Goal: Task Accomplishment & Management: Manage account settings

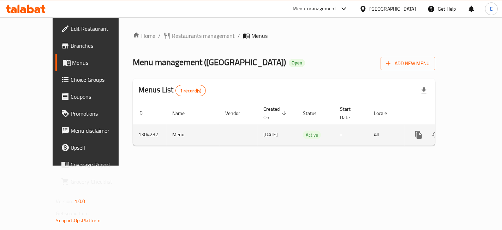
click at [465, 126] on div "enhanced table" at bounding box center [444, 134] width 68 height 17
click at [467, 126] on link "enhanced table" at bounding box center [469, 134] width 17 height 17
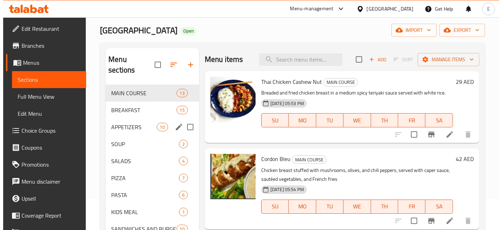
scroll to position [31, 0]
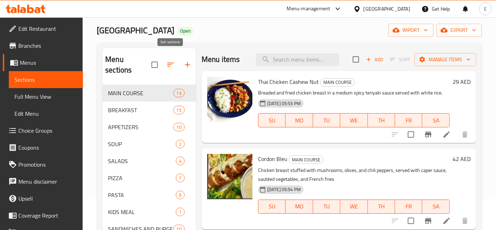
click at [173, 60] on icon "button" at bounding box center [170, 64] width 8 height 8
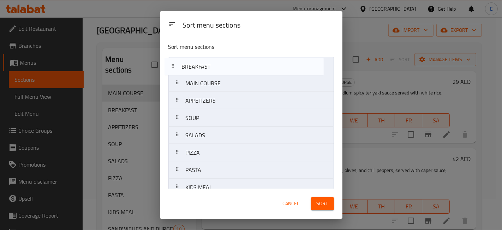
drag, startPoint x: 222, startPoint y: 88, endPoint x: 217, endPoint y: 68, distance: 20.0
click at [217, 68] on nav "MAIN COURSE BREAKFAST APPETIZERS SOUP SALADS PIZZA PASTA KIDS MEAL SANDWICHES A…" at bounding box center [252, 204] width 166 height 295
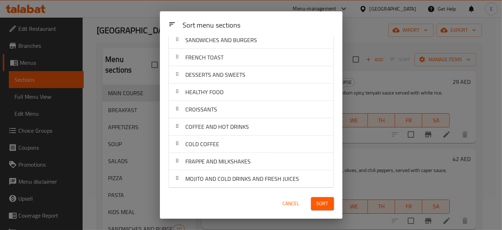
scroll to position [0, 0]
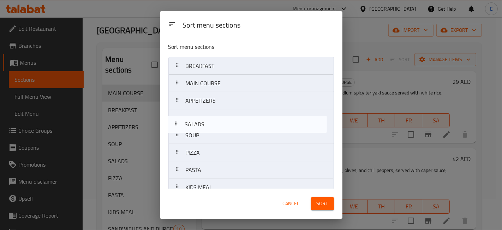
drag, startPoint x: 213, startPoint y: 135, endPoint x: 212, endPoint y: 118, distance: 16.3
click at [212, 118] on nav "BREAKFAST MAIN COURSE APPETIZERS SOUP SALADS PIZZA PASTA KIDS MEAL SANDWICHES A…" at bounding box center [252, 204] width 166 height 295
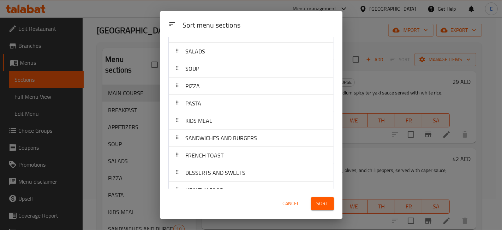
scroll to position [67, 0]
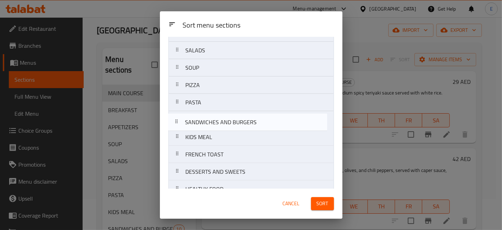
drag, startPoint x: 252, startPoint y: 139, endPoint x: 252, endPoint y: 123, distance: 15.9
click at [252, 123] on nav "BREAKFAST MAIN COURSE APPETIZERS SALADS SOUP PIZZA PASTA KIDS MEAL SANDWICHES A…" at bounding box center [252, 136] width 166 height 295
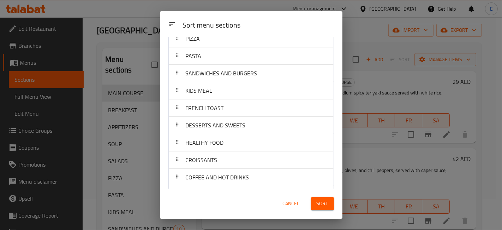
scroll to position [111, 0]
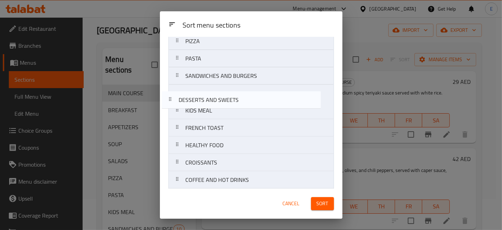
drag, startPoint x: 239, startPoint y: 129, endPoint x: 231, endPoint y: 99, distance: 31.0
click at [231, 99] on nav "BREAKFAST MAIN COURSE APPETIZERS SALADS SOUP PIZZA PASTA SANDWICHES AND BURGERS…" at bounding box center [252, 93] width 166 height 295
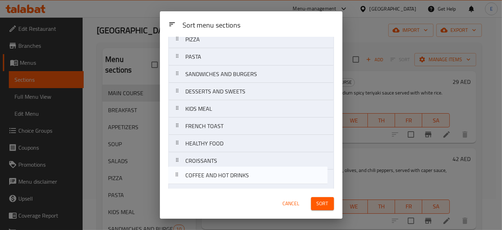
scroll to position [114, 0]
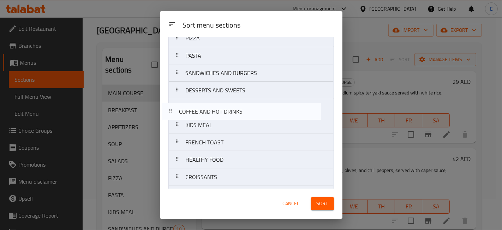
drag, startPoint x: 240, startPoint y: 180, endPoint x: 234, endPoint y: 107, distance: 73.4
click at [234, 107] on nav "BREAKFAST MAIN COURSE APPETIZERS SALADS SOUP PIZZA PASTA SANDWICHES AND BURGERS…" at bounding box center [252, 90] width 166 height 295
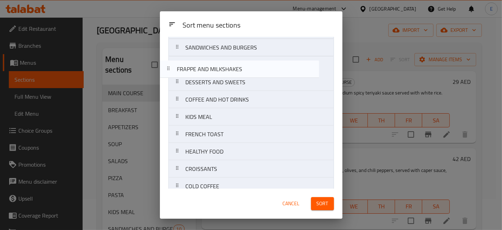
scroll to position [139, 0]
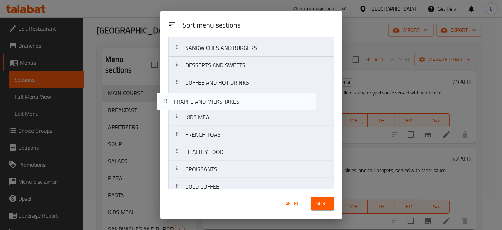
drag, startPoint x: 229, startPoint y: 163, endPoint x: 218, endPoint y: 102, distance: 61.7
click at [218, 102] on nav "BREAKFAST MAIN COURSE APPETIZERS SALADS SOUP PIZZA PASTA SANDWICHES AND BURGERS…" at bounding box center [252, 65] width 166 height 295
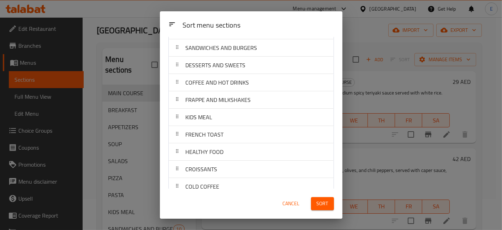
scroll to position [164, 0]
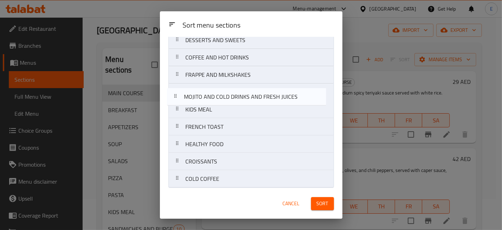
drag, startPoint x: 243, startPoint y: 178, endPoint x: 242, endPoint y: 95, distance: 82.7
click at [242, 95] on nav "BREAKFAST MAIN COURSE APPETIZERS SALADS SOUP PIZZA PASTA SANDWICHES AND BURGERS…" at bounding box center [252, 40] width 166 height 295
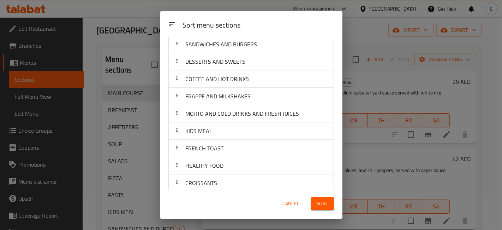
scroll to position [143, 0]
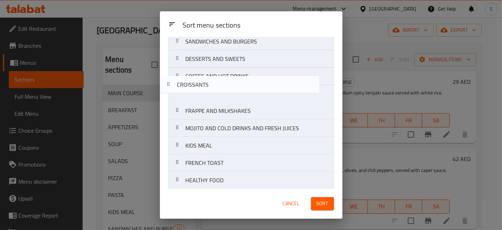
drag, startPoint x: 223, startPoint y: 181, endPoint x: 215, endPoint y: 80, distance: 101.4
click at [215, 80] on nav "BREAKFAST MAIN COURSE APPETIZERS SALADS SOUP PIZZA PASTA SANDWICHES AND BURGERS…" at bounding box center [252, 58] width 166 height 295
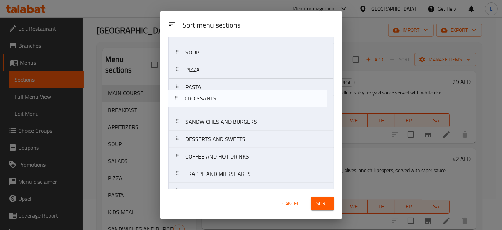
drag, startPoint x: 219, startPoint y: 158, endPoint x: 218, endPoint y: 85, distance: 72.8
click at [218, 85] on nav "BREAKFAST MAIN COURSE APPETIZERS SALADS SOUP PIZZA PASTA SANDWICHES AND BURGERS…" at bounding box center [252, 121] width 166 height 295
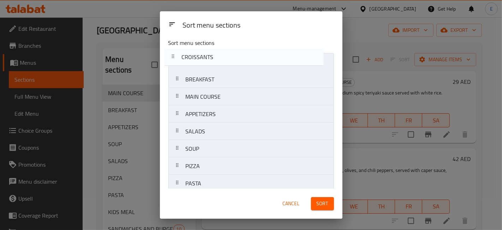
scroll to position [0, 0]
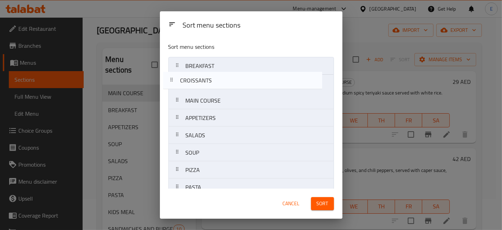
drag, startPoint x: 219, startPoint y: 149, endPoint x: 213, endPoint y: 77, distance: 72.3
click at [213, 77] on nav "BREAKFAST MAIN COURSE APPETIZERS SALADS SOUP PIZZA CROISSANTS PASTA SANDWICHES …" at bounding box center [252, 204] width 166 height 295
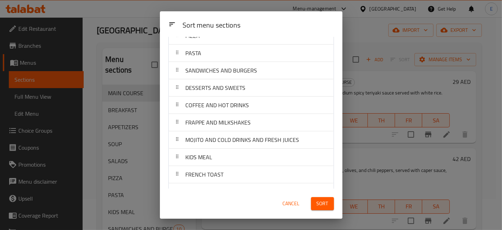
scroll to position [164, 0]
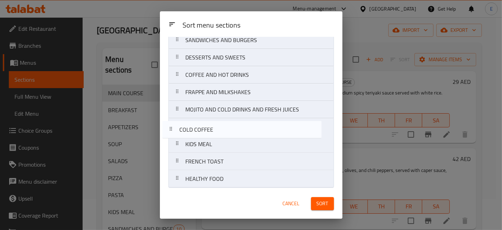
drag, startPoint x: 229, startPoint y: 181, endPoint x: 222, endPoint y: 128, distance: 53.8
click at [222, 128] on nav "BREAKFAST CROISSANTS MAIN COURSE APPETIZERS SALADS SOUP PIZZA PASTA SANDWICHES …" at bounding box center [252, 40] width 166 height 295
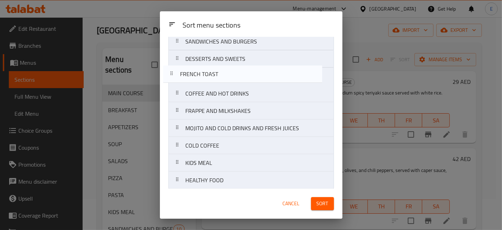
drag, startPoint x: 240, startPoint y: 160, endPoint x: 234, endPoint y: 69, distance: 91.0
click at [234, 69] on nav "BREAKFAST CROISSANTS MAIN COURSE APPETIZERS SALADS SOUP PIZZA PASTA SANDWICHES …" at bounding box center [252, 41] width 166 height 295
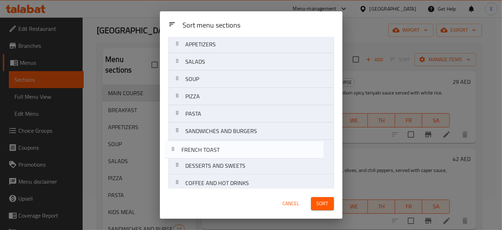
scroll to position [73, 0]
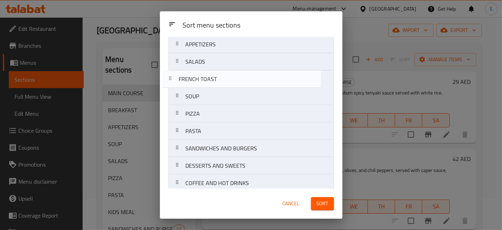
drag, startPoint x: 240, startPoint y: 172, endPoint x: 232, endPoint y: 81, distance: 90.8
click at [232, 81] on nav "BREAKFAST CROISSANTS MAIN COURSE APPETIZERS SALADS SOUP PIZZA PASTA SANDWICHES …" at bounding box center [252, 130] width 166 height 295
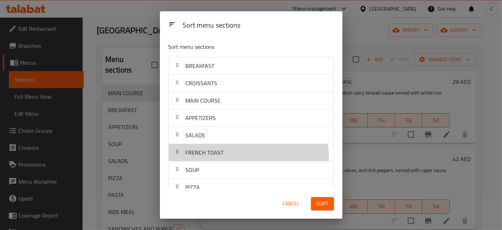
scroll to position [0, 0]
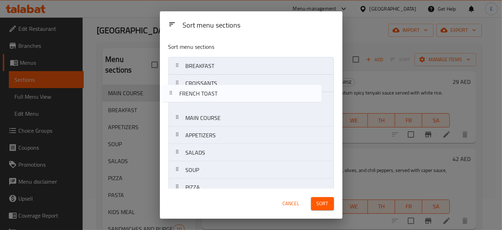
drag, startPoint x: 225, startPoint y: 158, endPoint x: 219, endPoint y: 99, distance: 59.7
click at [219, 99] on nav "BREAKFAST CROISSANTS MAIN COURSE APPETIZERS SALADS FRENCH TOAST SOUP PIZZA PAST…" at bounding box center [252, 204] width 166 height 295
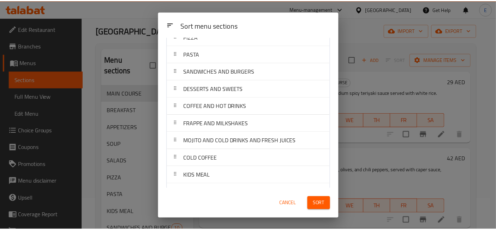
scroll to position [164, 0]
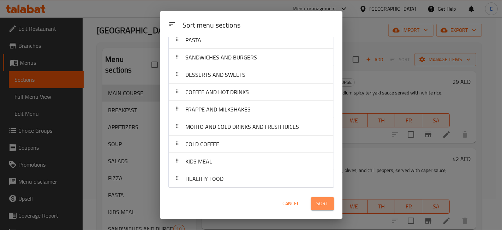
click at [321, 209] on button "Sort" at bounding box center [322, 203] width 23 height 13
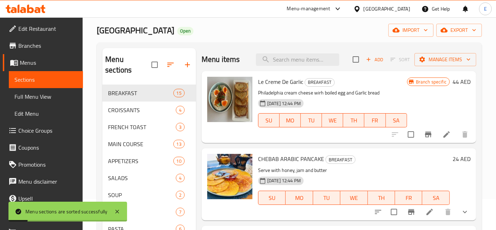
scroll to position [0, 0]
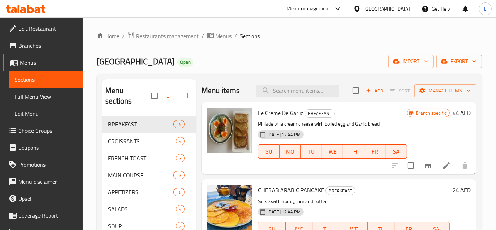
click at [177, 39] on span "Restaurants management" at bounding box center [167, 36] width 63 height 8
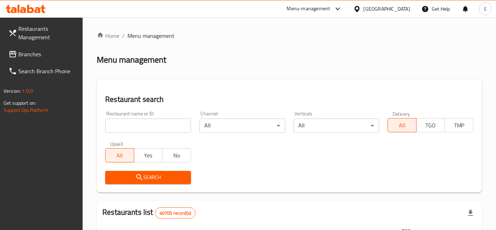
click at [32, 38] on span "Restaurants Management" at bounding box center [47, 32] width 59 height 17
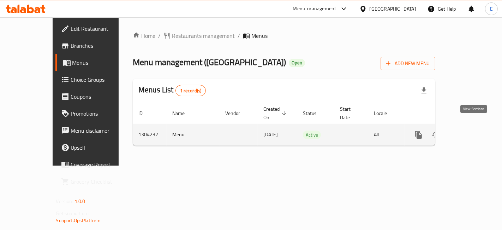
click at [471, 130] on icon "enhanced table" at bounding box center [470, 134] width 8 height 8
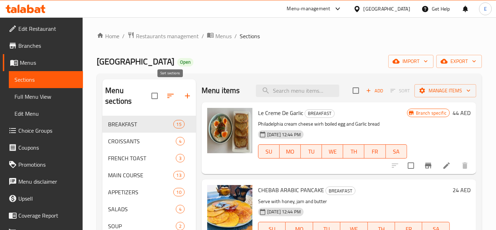
click at [169, 91] on icon "button" at bounding box center [170, 95] width 8 height 8
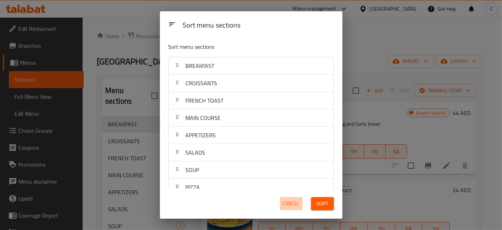
click at [286, 202] on span "Cancel" at bounding box center [291, 203] width 17 height 9
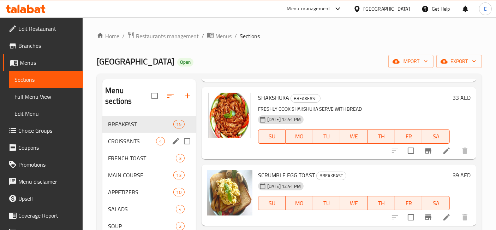
click at [135, 132] on div "CROISSANTS 4" at bounding box center [149, 140] width 94 height 17
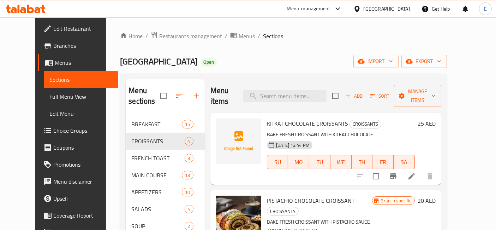
click at [53, 31] on span "Edit Restaurant" at bounding box center [82, 28] width 59 height 8
